Goal: Information Seeking & Learning: Learn about a topic

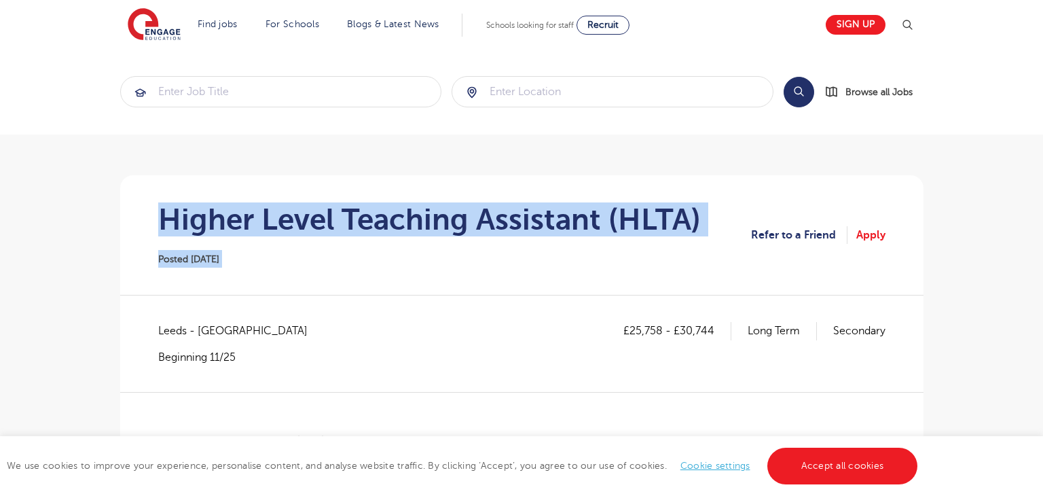
drag, startPoint x: 160, startPoint y: 221, endPoint x: 749, endPoint y: 213, distance: 589.3
click at [749, 213] on section "Higher Level Teaching Assistant (HLTA) Posted [DATE] Refer to a Friend Apply" at bounding box center [521, 234] width 781 height 119
copy section "Higher Level Teaching Assistant (HLTA) Posted 18/09/25"
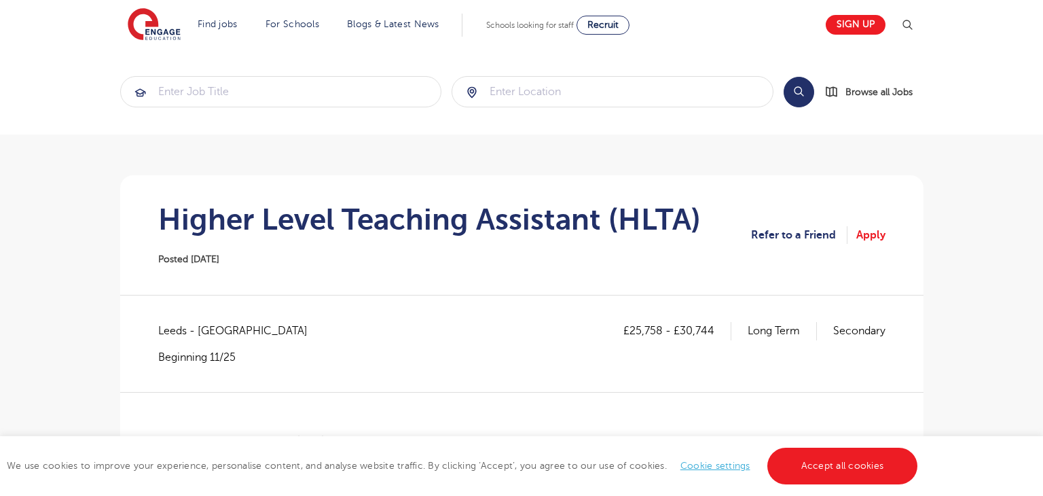
click at [171, 333] on span "Leeds - Leeds" at bounding box center [239, 331] width 163 height 18
copy span "Leeds"
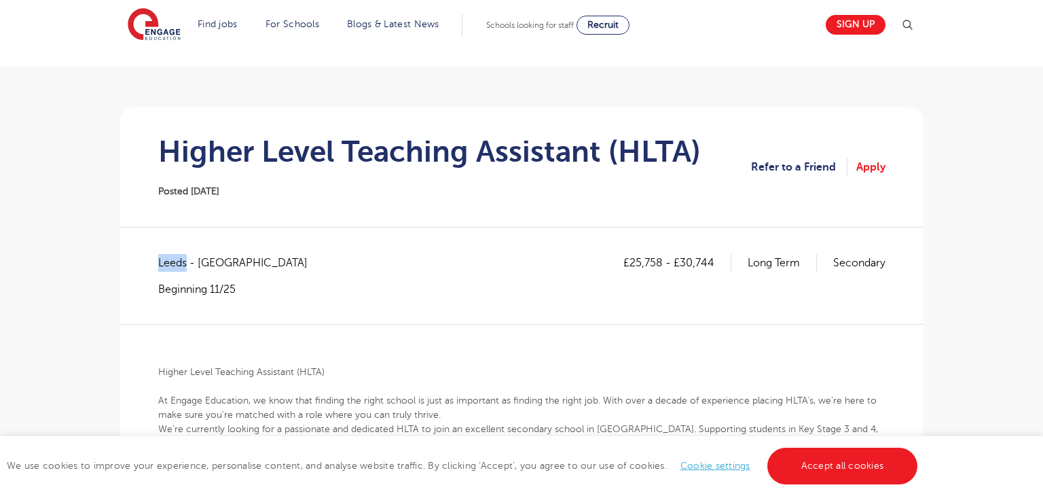
scroll to position [71, 0]
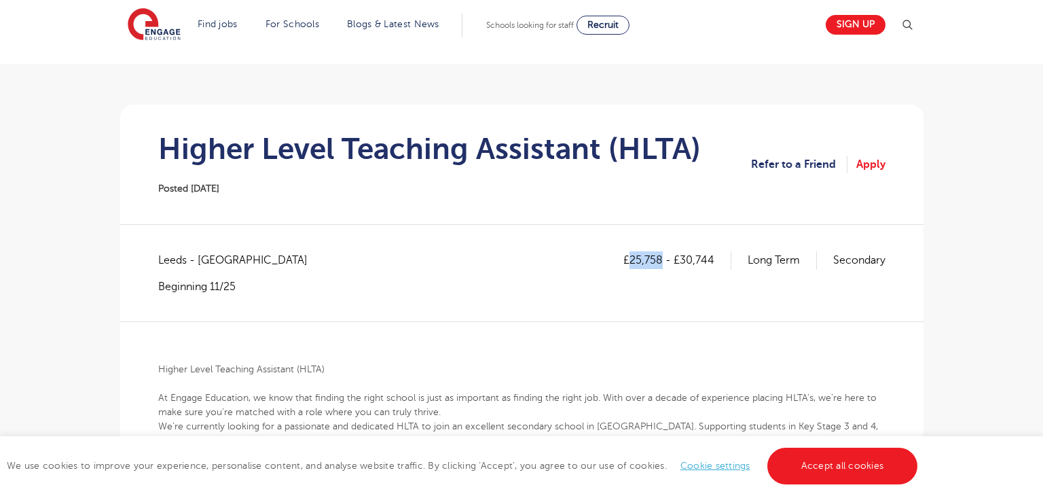
drag, startPoint x: 631, startPoint y: 257, endPoint x: 661, endPoint y: 257, distance: 29.9
click at [661, 257] on p "£25,758 - £30,744" at bounding box center [677, 260] width 108 height 18
copy p "25,758"
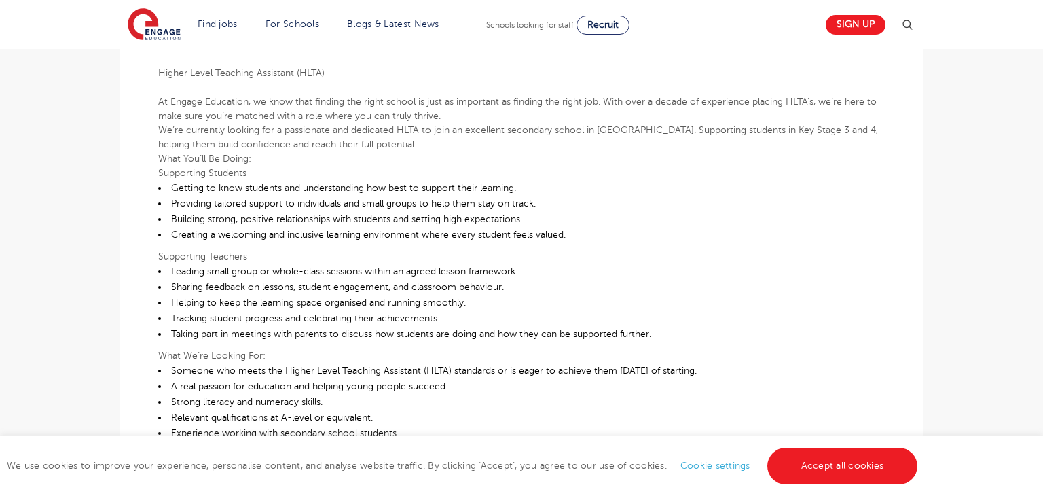
scroll to position [0, 0]
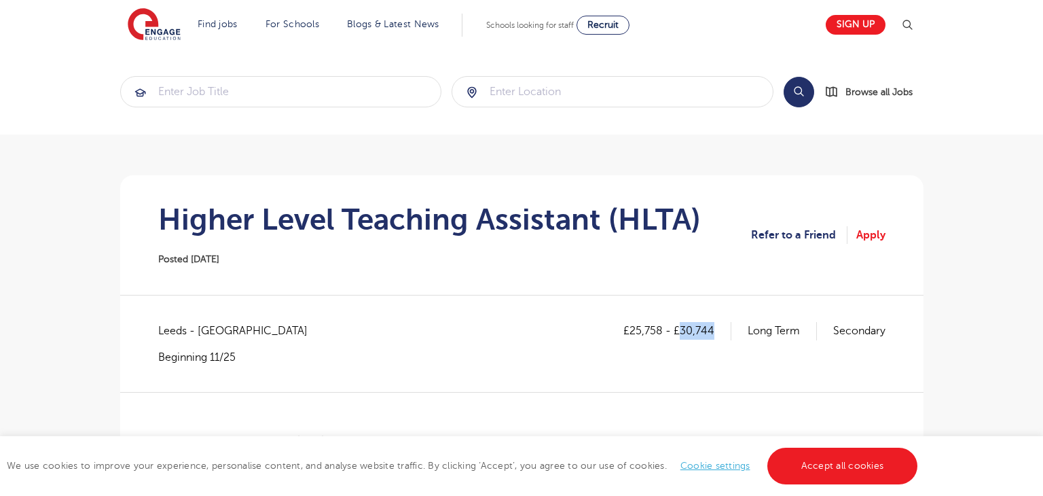
drag, startPoint x: 682, startPoint y: 330, endPoint x: 713, endPoint y: 325, distance: 31.6
click at [713, 325] on p "£25,758 - £30,744" at bounding box center [677, 331] width 108 height 18
copy p "30,744"
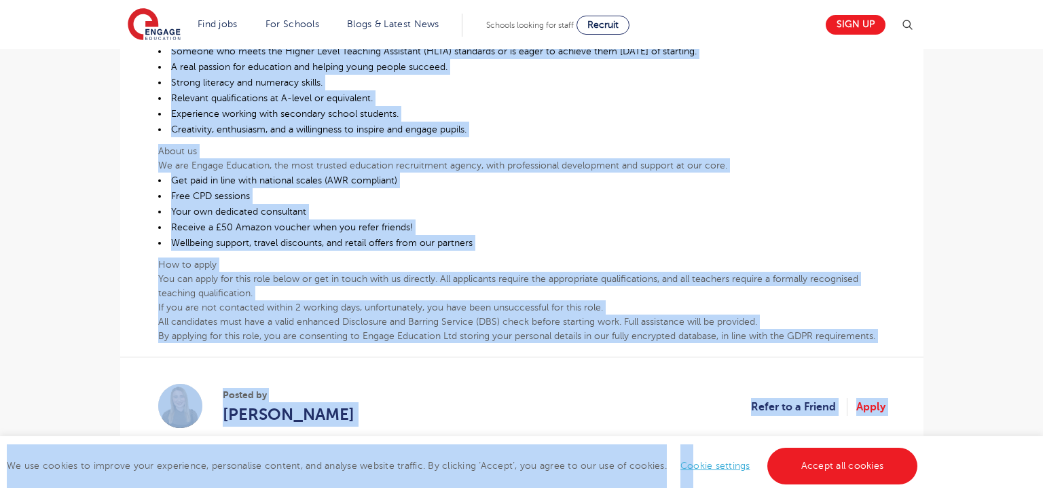
scroll to position [703, 0]
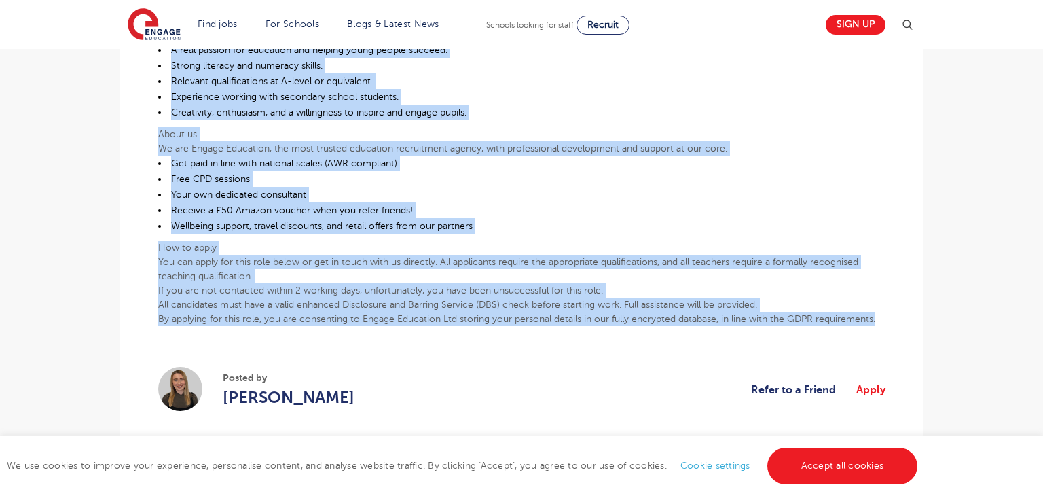
drag, startPoint x: 159, startPoint y: 157, endPoint x: 884, endPoint y: 312, distance: 742.0
click at [884, 312] on div "£25,758 - £30,744 Long Term Secondary Leeds - Leeds Beginning 11/25 Higher Leve…" at bounding box center [521, 34] width 781 height 831
copy div "Higher Level Teaching Assistant (HLTA) At Engage Education, we know that findin…"
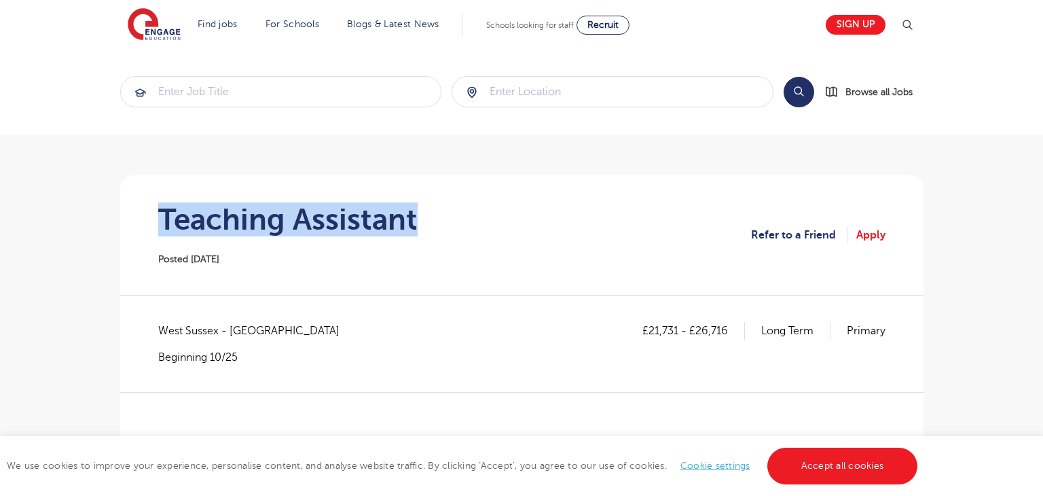
drag, startPoint x: 156, startPoint y: 212, endPoint x: 448, endPoint y: 223, distance: 292.1
click at [448, 223] on section "Teaching Assistant Posted 18/09/25 Refer to a Friend Apply" at bounding box center [521, 234] width 781 height 119
copy h1 "Teaching Assistant"
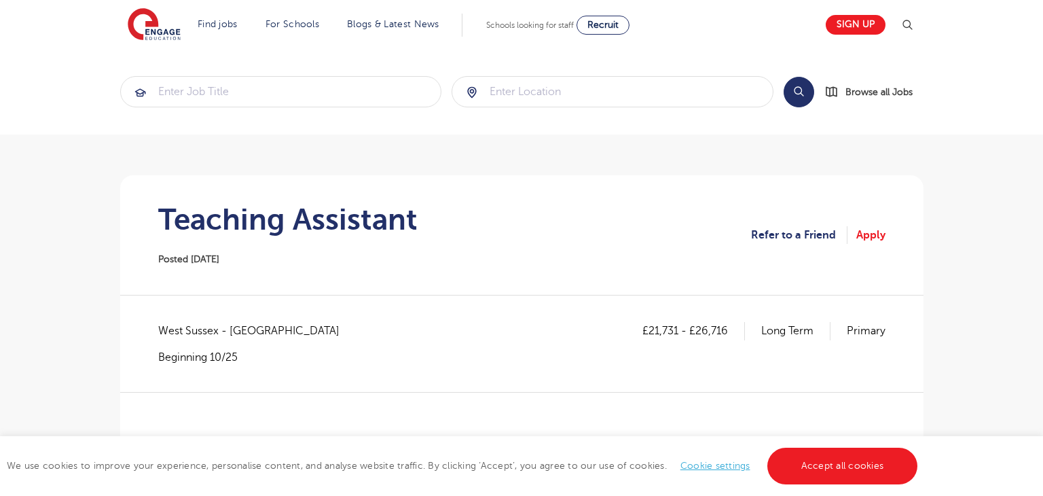
drag, startPoint x: 160, startPoint y: 326, endPoint x: 219, endPoint y: 332, distance: 58.7
click at [219, 332] on span "West Sussex - Crawley" at bounding box center [255, 331] width 195 height 18
copy span "West Sussex"
drag, startPoint x: 646, startPoint y: 333, endPoint x: 675, endPoint y: 328, distance: 29.7
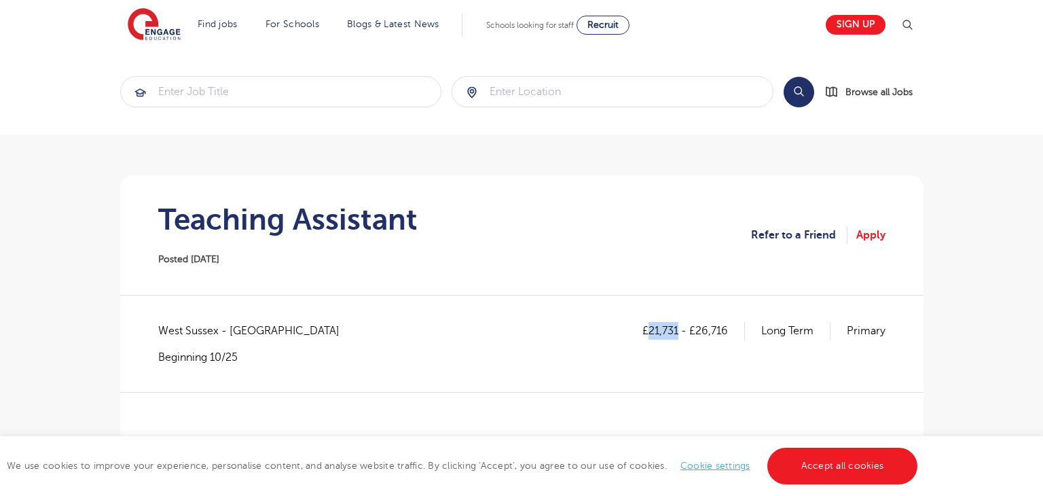
click at [675, 328] on p "£21,731 - £26,716" at bounding box center [693, 331] width 102 height 18
copy p "21,731"
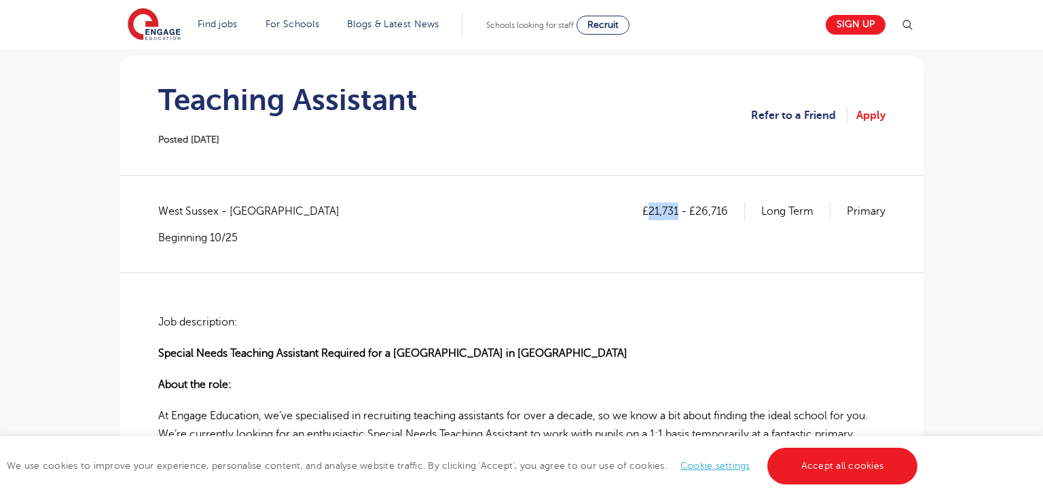
scroll to position [100, 0]
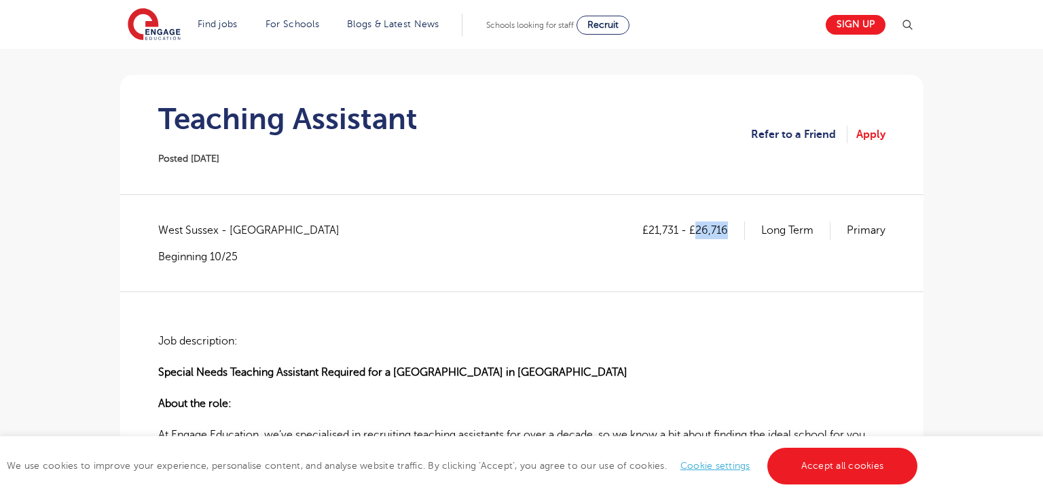
drag, startPoint x: 694, startPoint y: 234, endPoint x: 734, endPoint y: 232, distance: 39.4
click at [734, 232] on p "£21,731 - £26,716" at bounding box center [693, 230] width 102 height 18
copy p "26,716"
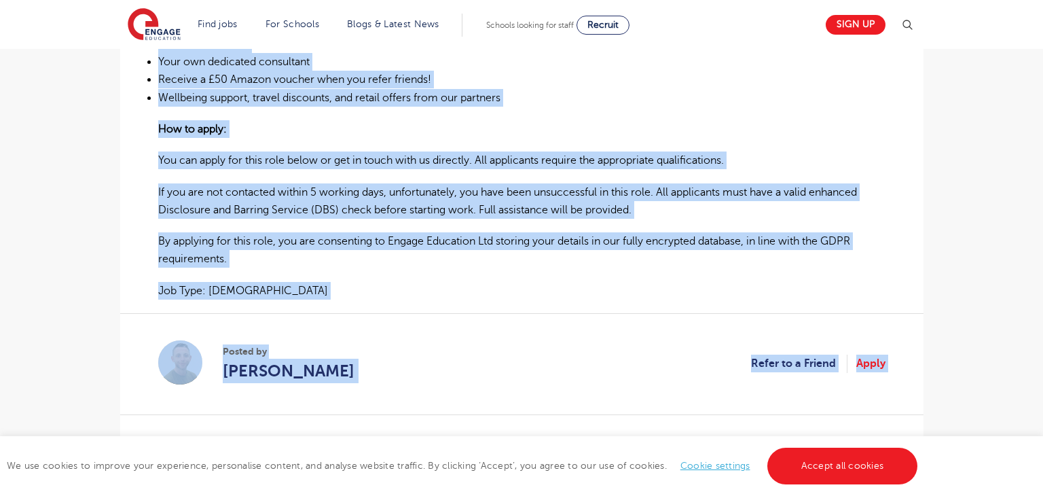
scroll to position [1309, 0]
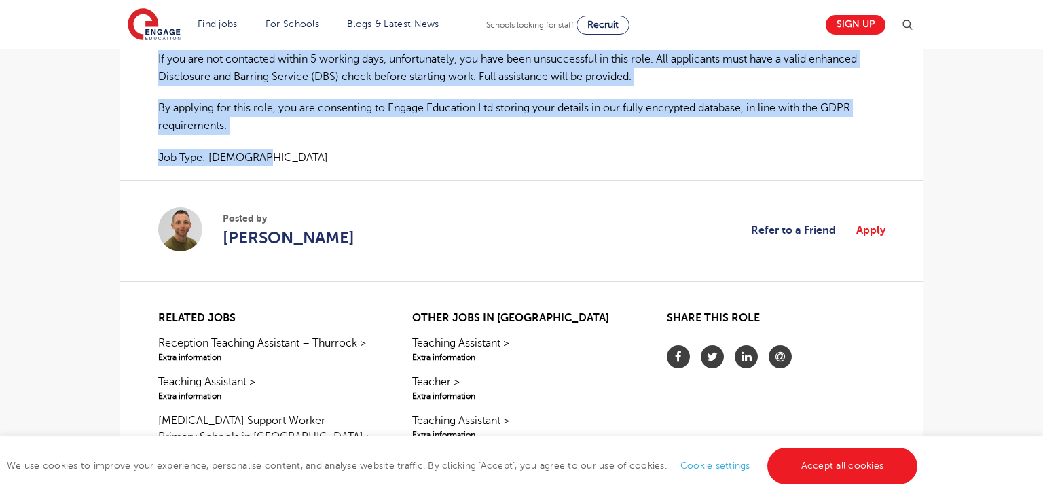
drag, startPoint x: 158, startPoint y: 303, endPoint x: 821, endPoint y: 138, distance: 682.6
copy div "Special Needs Teaching Assistant Required for a Mainstream Primary School in Cr…"
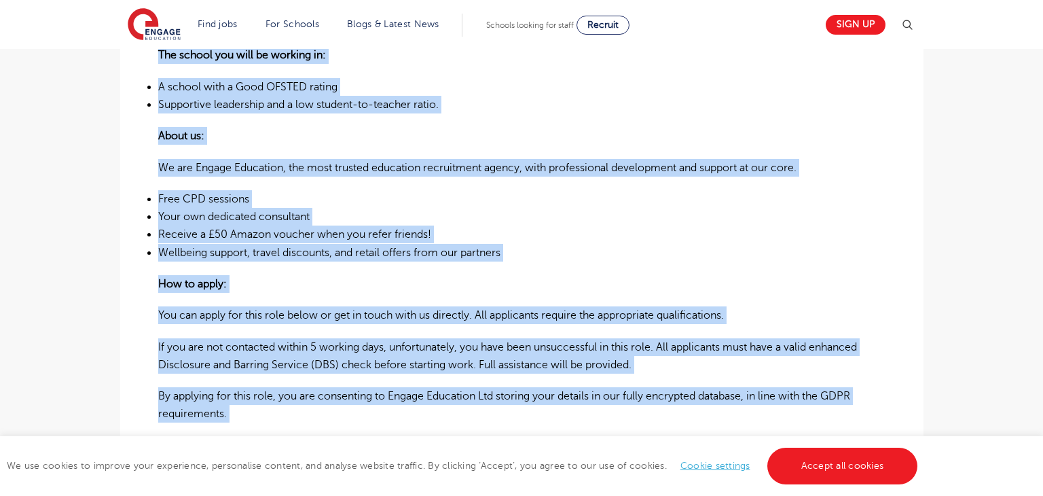
scroll to position [1015, 0]
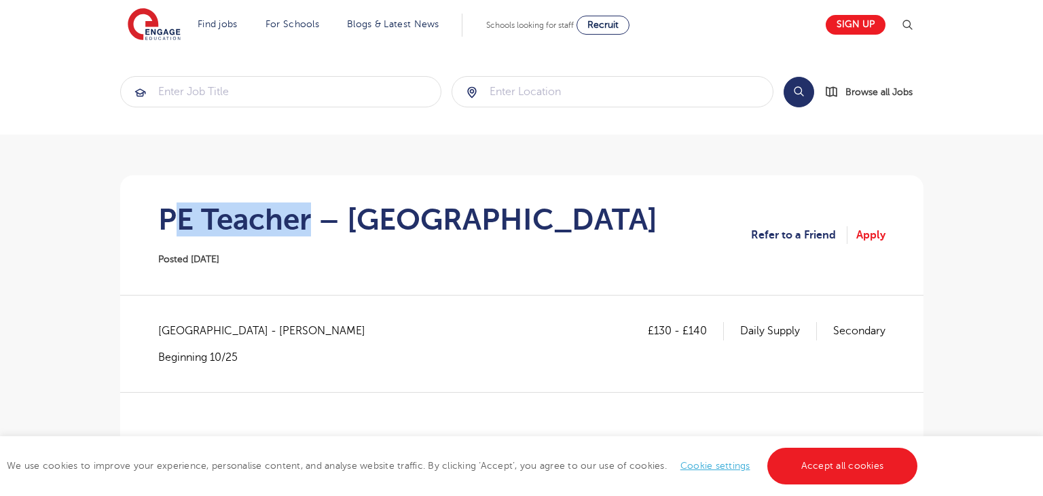
drag, startPoint x: 170, startPoint y: 215, endPoint x: 314, endPoint y: 222, distance: 143.4
click at [314, 222] on h1 "PE Teacher – [GEOGRAPHIC_DATA]" at bounding box center [407, 219] width 499 height 34
click at [310, 259] on div "PE Teacher – [GEOGRAPHIC_DATA] Posted [DATE]" at bounding box center [407, 234] width 499 height 65
drag, startPoint x: 157, startPoint y: 221, endPoint x: 309, endPoint y: 222, distance: 152.1
click at [309, 222] on section "PE Teacher – [GEOGRAPHIC_DATA] Posted [DATE] Refer to a Friend Apply" at bounding box center [521, 234] width 781 height 119
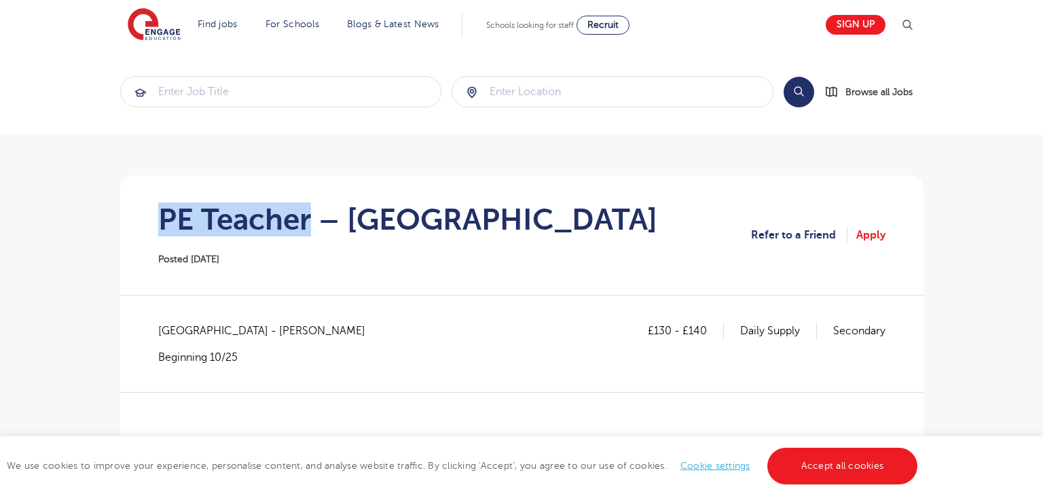
copy h1 "PE Teacher"
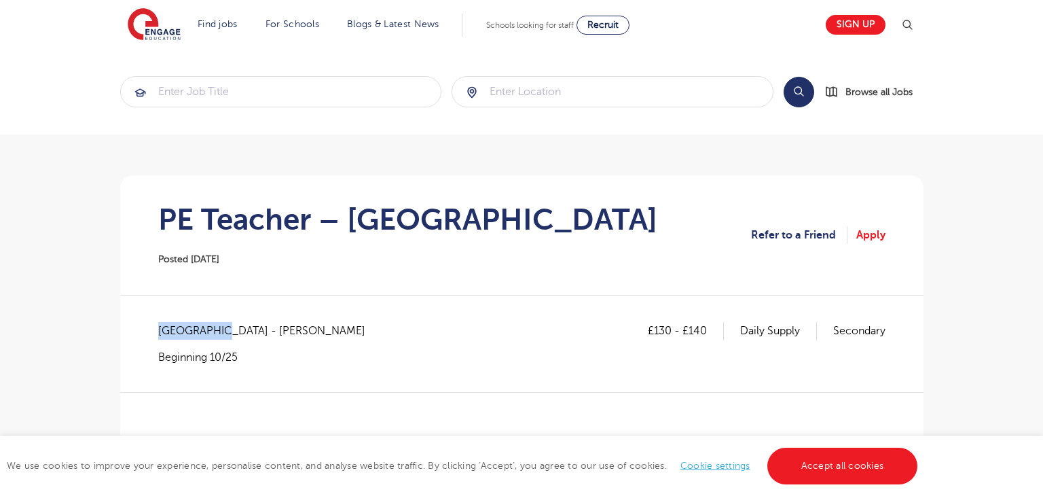
drag, startPoint x: 157, startPoint y: 326, endPoint x: 212, endPoint y: 337, distance: 56.0
click at [212, 337] on span "[GEOGRAPHIC_DATA] - [PERSON_NAME]" at bounding box center [268, 331] width 221 height 18
copy span "[GEOGRAPHIC_DATA]"
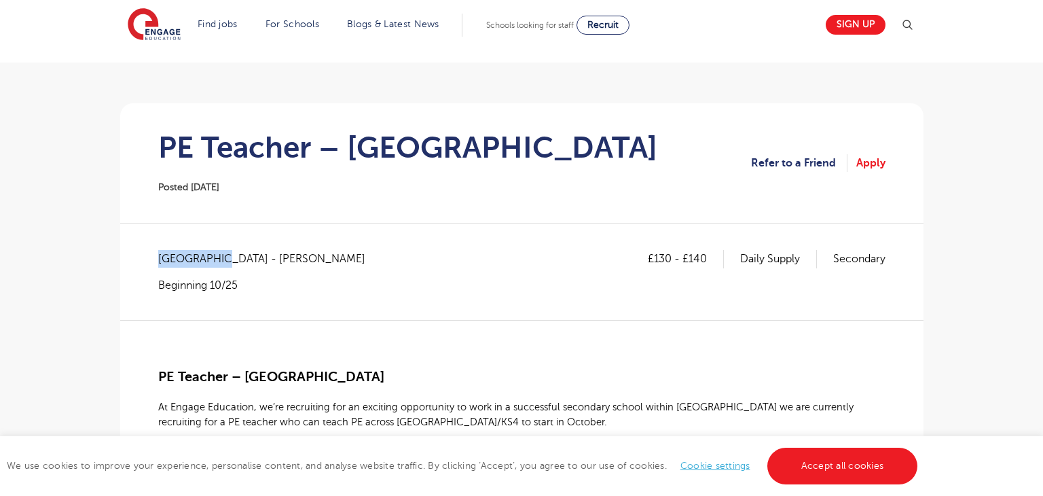
scroll to position [73, 0]
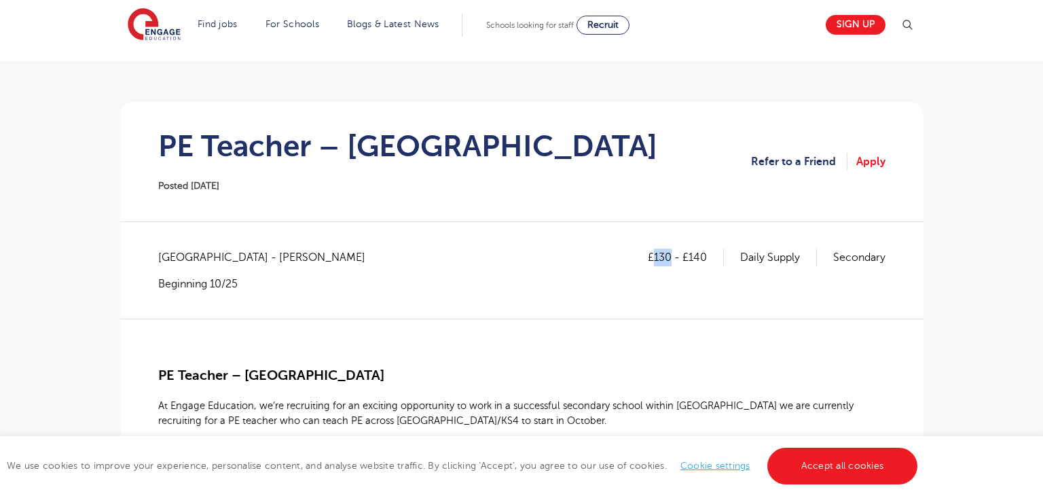
drag, startPoint x: 650, startPoint y: 259, endPoint x: 668, endPoint y: 254, distance: 18.5
click at [668, 254] on p "£130 - £140" at bounding box center [686, 257] width 76 height 18
copy p "130"
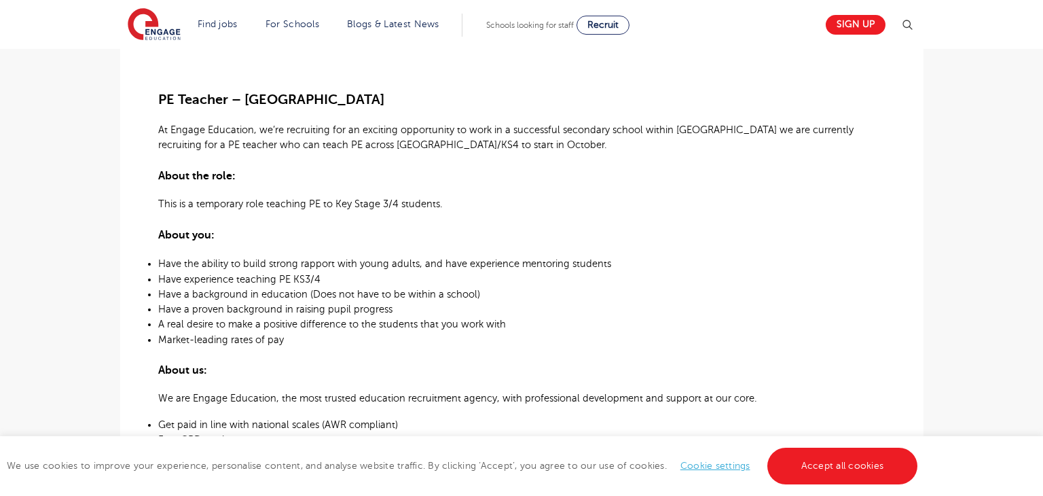
scroll to position [0, 0]
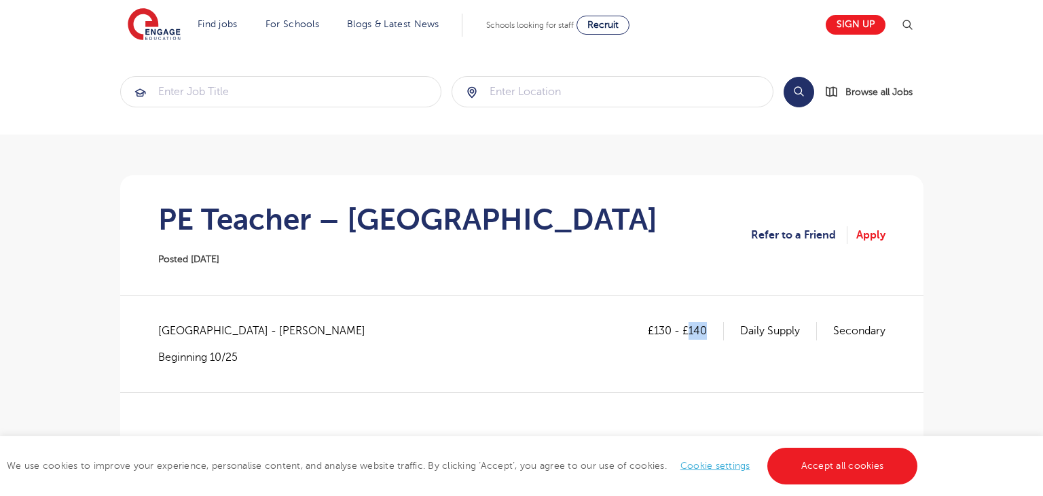
drag, startPoint x: 686, startPoint y: 330, endPoint x: 707, endPoint y: 331, distance: 21.1
click at [707, 331] on p "£130 - £140" at bounding box center [686, 331] width 76 height 18
copy p "140"
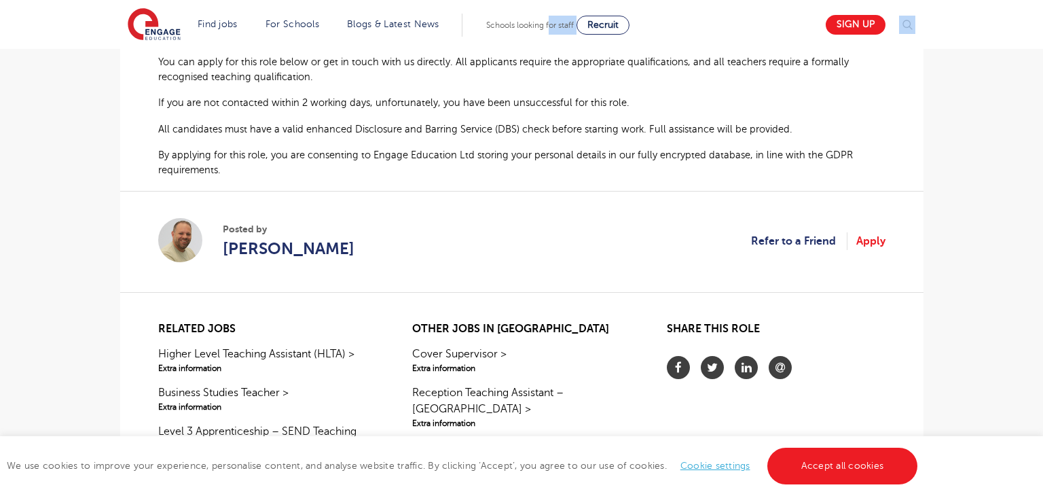
scroll to position [806, 0]
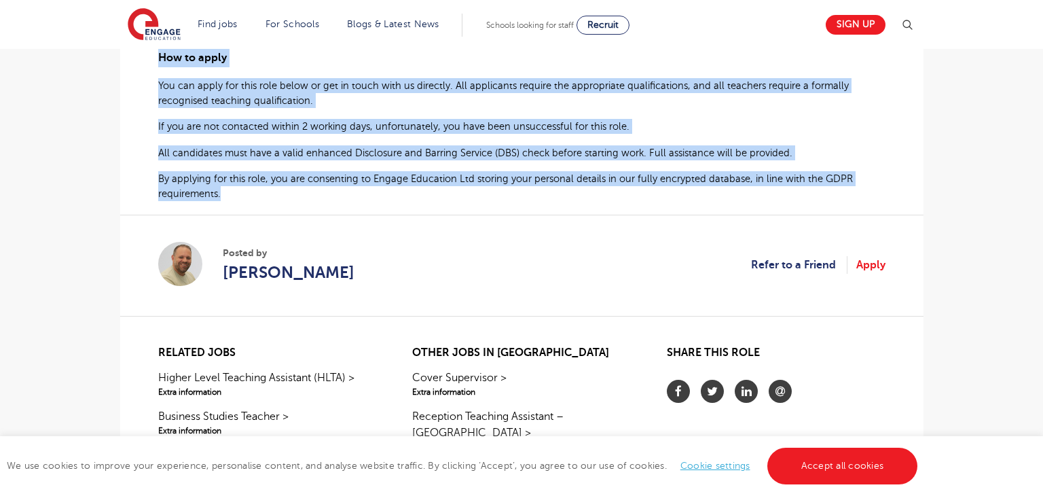
drag, startPoint x: 160, startPoint y: 240, endPoint x: 697, endPoint y: 199, distance: 538.5
copy div "LO Ipsumdo – Sitametconsec Ad Elitse Doeiusmod, te’in utlaboreet dol ma aliquae…"
